Goal: Information Seeking & Learning: Learn about a topic

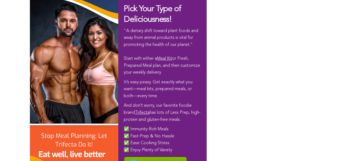
scroll to position [3284, 0]
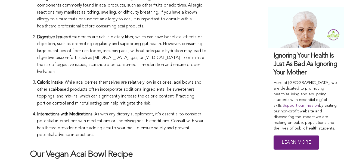
scroll to position [2484, 0]
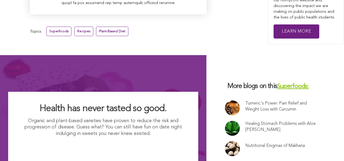
scroll to position [3928, 0]
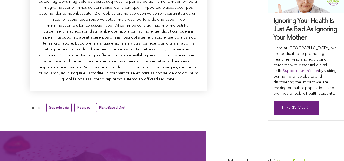
scroll to position [3817, 0]
